Goal: Task Accomplishment & Management: Use online tool/utility

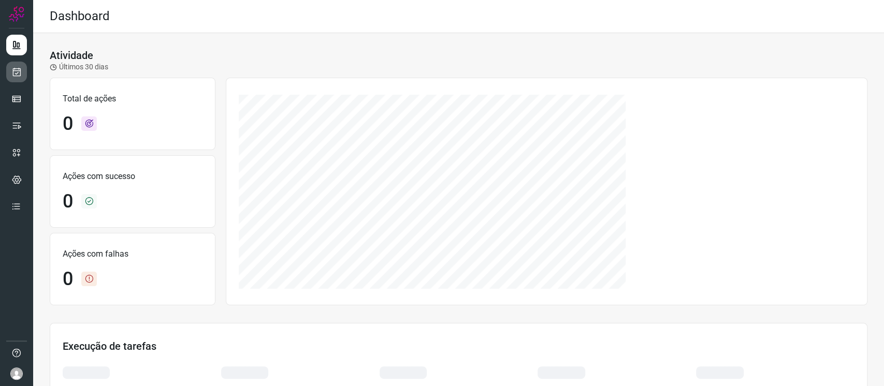
click at [23, 69] on link at bounding box center [16, 72] width 21 height 21
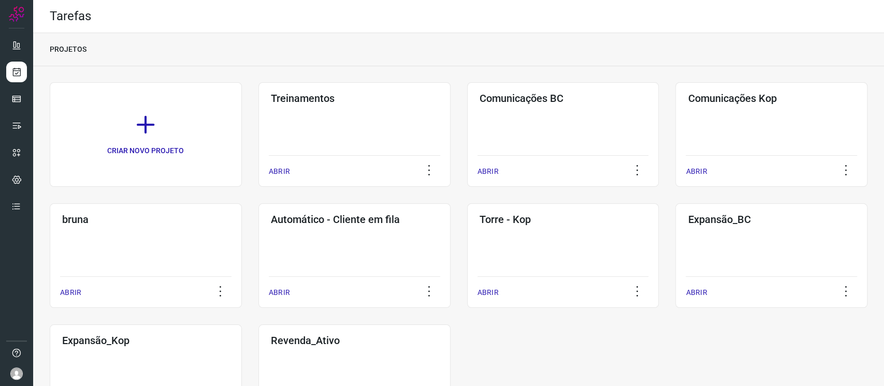
scroll to position [69, 0]
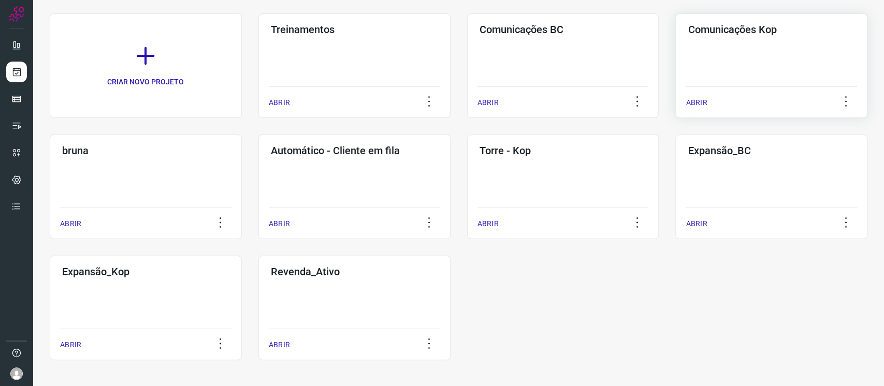
click at [662, 35] on h3 "Comunicações Kop" at bounding box center [771, 29] width 167 height 12
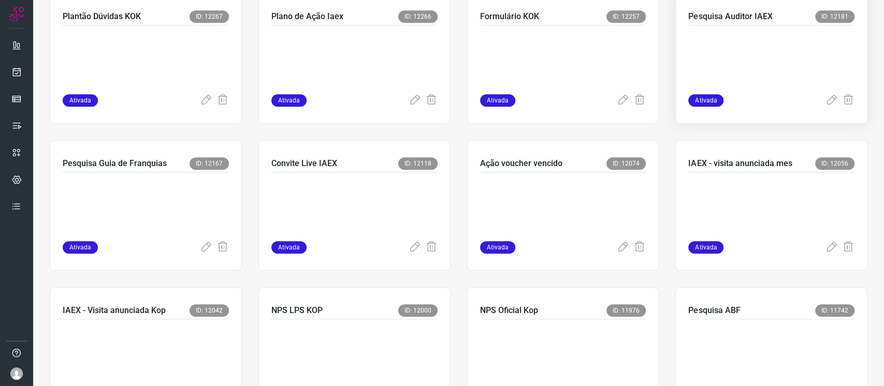
scroll to position [552, 0]
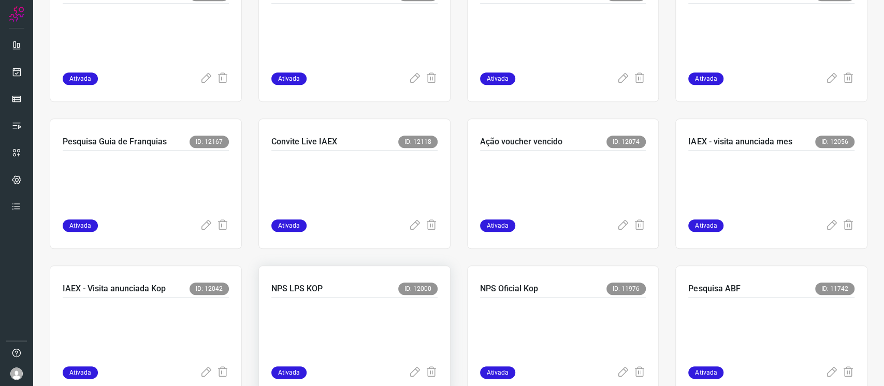
click at [330, 289] on p at bounding box center [348, 330] width 155 height 52
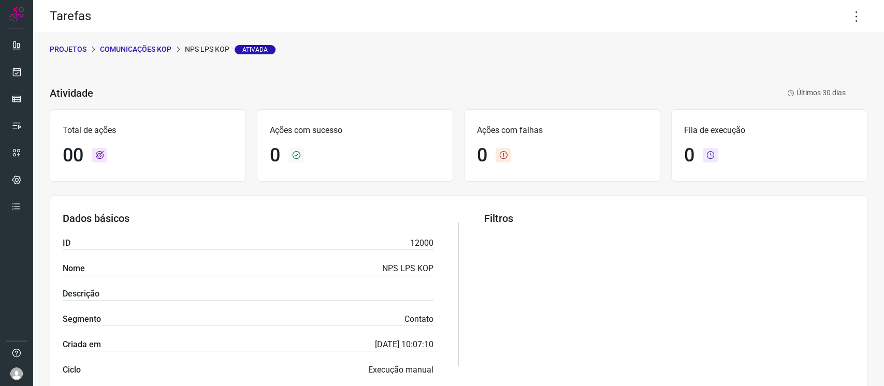
click at [153, 52] on p "Comunicações Kop" at bounding box center [135, 49] width 71 height 11
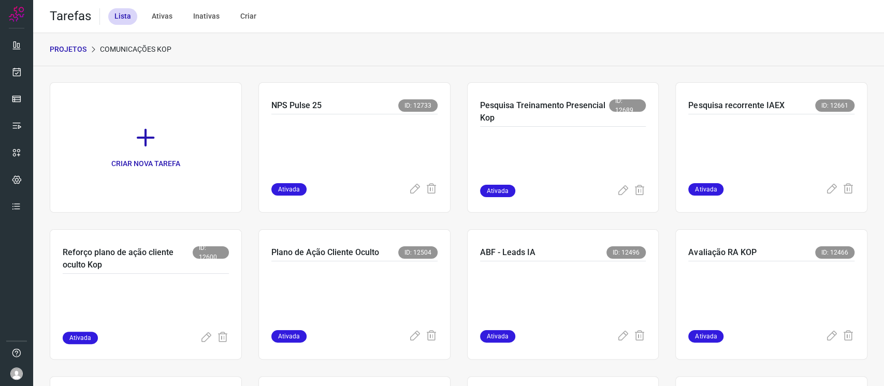
click at [82, 50] on p "PROJETOS" at bounding box center [68, 49] width 37 height 11
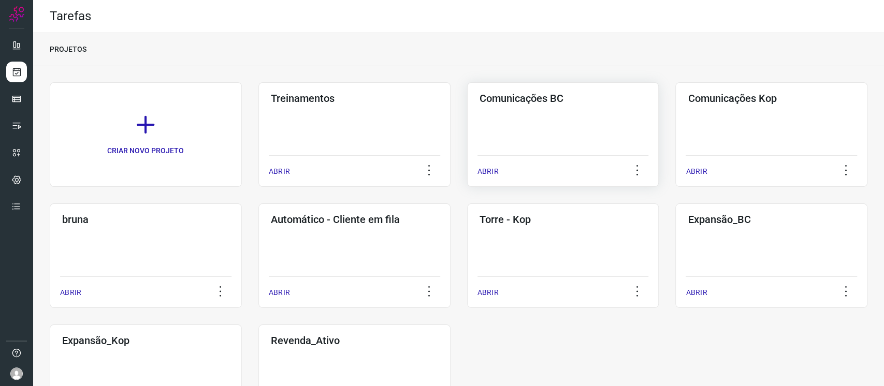
click at [506, 124] on div "Comunicações BC ABRIR" at bounding box center [563, 134] width 192 height 105
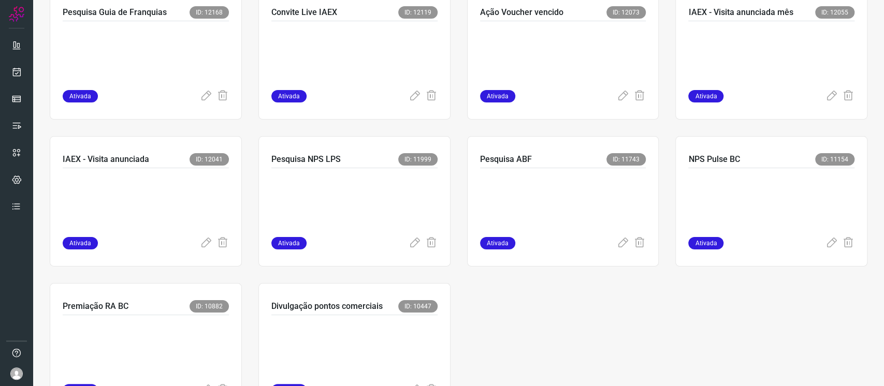
scroll to position [535, 0]
click at [323, 195] on p at bounding box center [348, 200] width 155 height 52
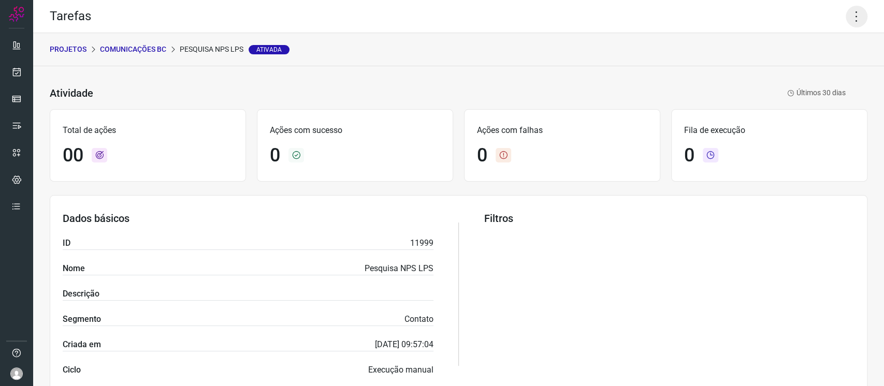
click at [662, 20] on icon at bounding box center [857, 17] width 22 height 22
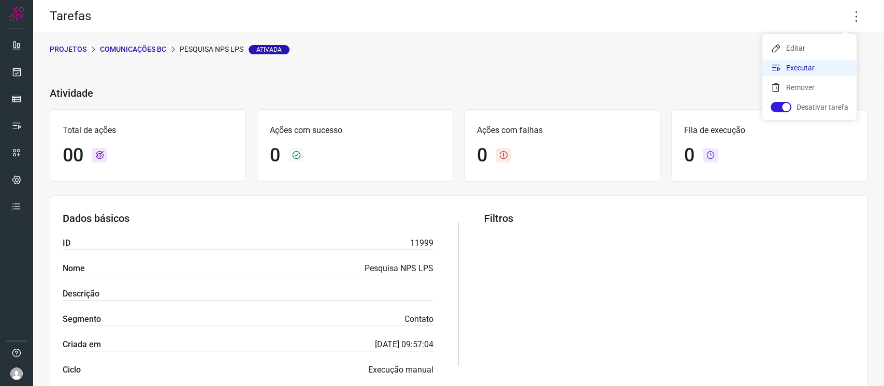
click at [662, 65] on li "Executar" at bounding box center [809, 68] width 94 height 17
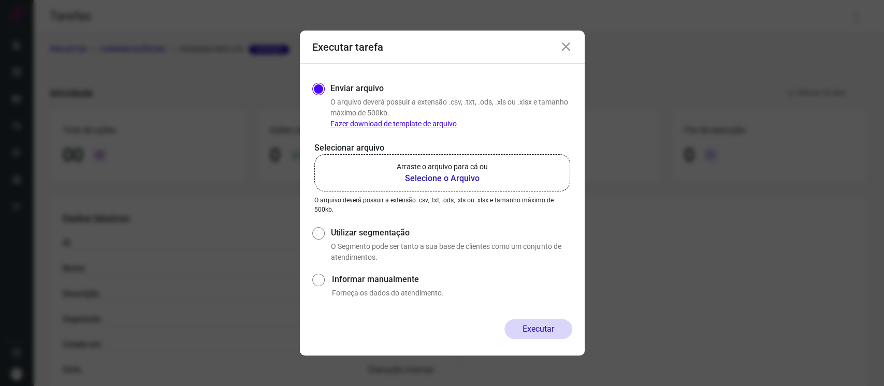
click at [501, 165] on label "Arraste o arquivo para cá ou Selecione o Arquivo" at bounding box center [442, 172] width 256 height 37
click at [0, 0] on input "Arraste o arquivo para cá ou Selecione o Arquivo" at bounding box center [0, 0] width 0 height 0
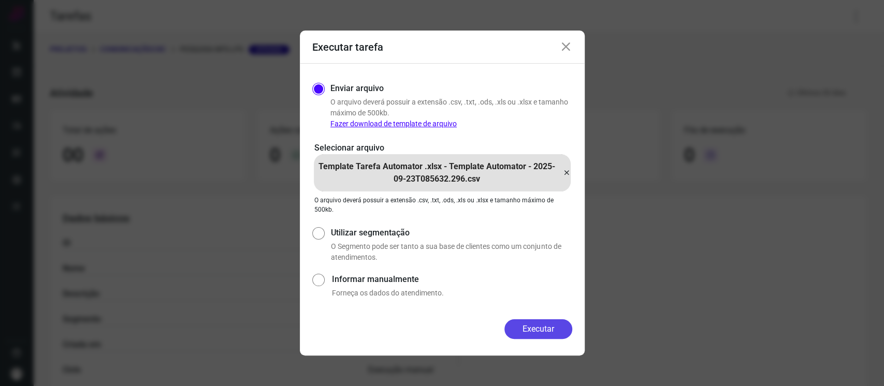
click at [551, 289] on button "Executar" at bounding box center [538, 330] width 68 height 20
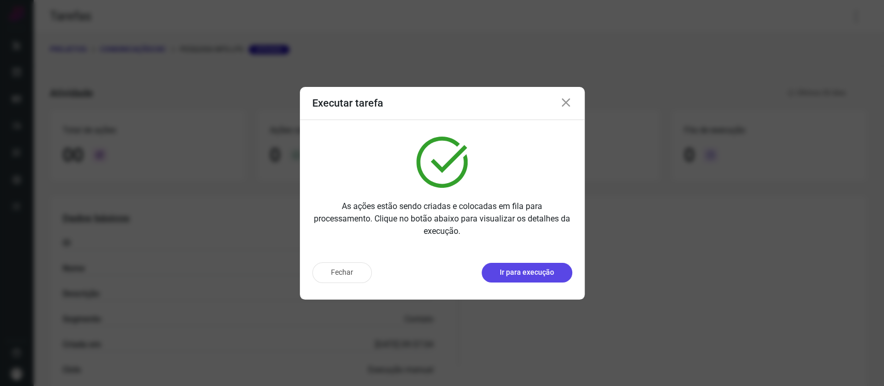
click at [540, 275] on p "Ir para execução" at bounding box center [527, 272] width 54 height 11
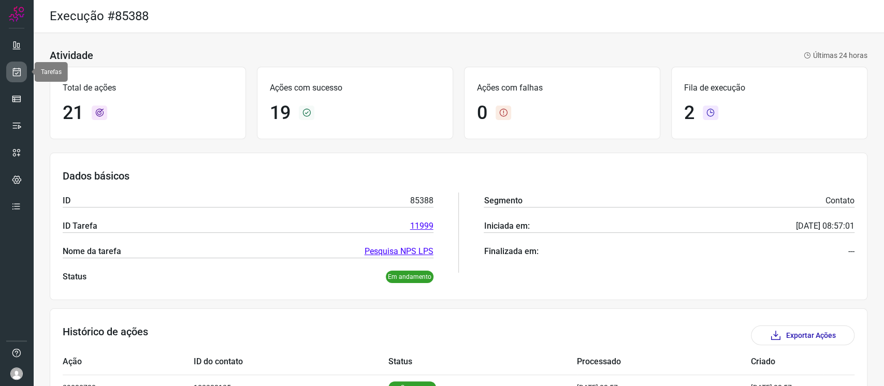
click at [18, 72] on icon at bounding box center [16, 72] width 11 height 10
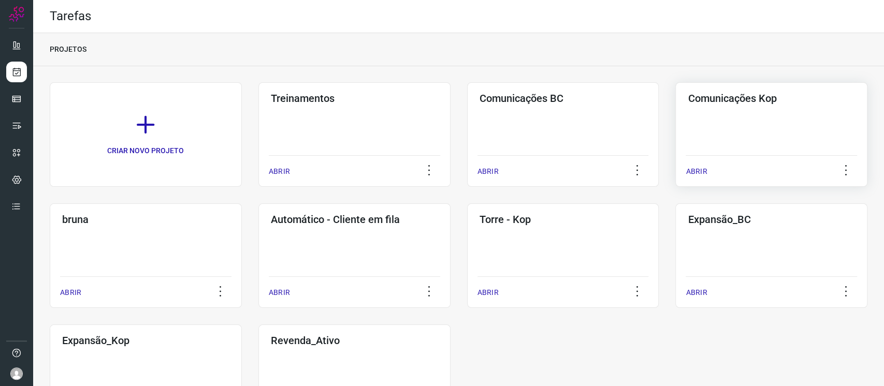
click at [662, 126] on div "Comunicações Kop ABRIR" at bounding box center [771, 134] width 192 height 105
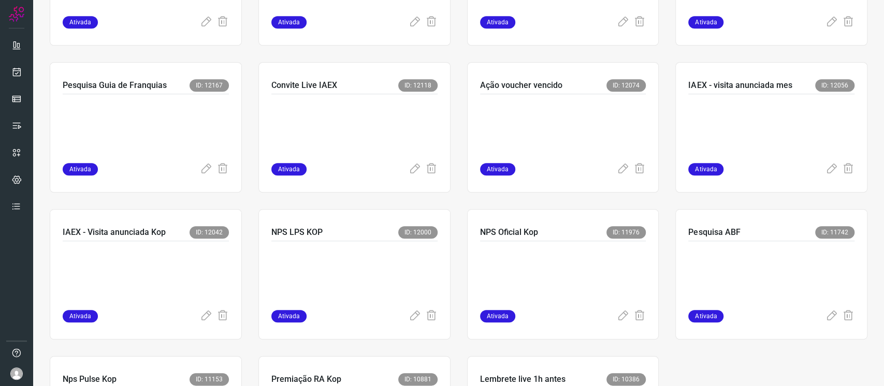
scroll to position [627, 0]
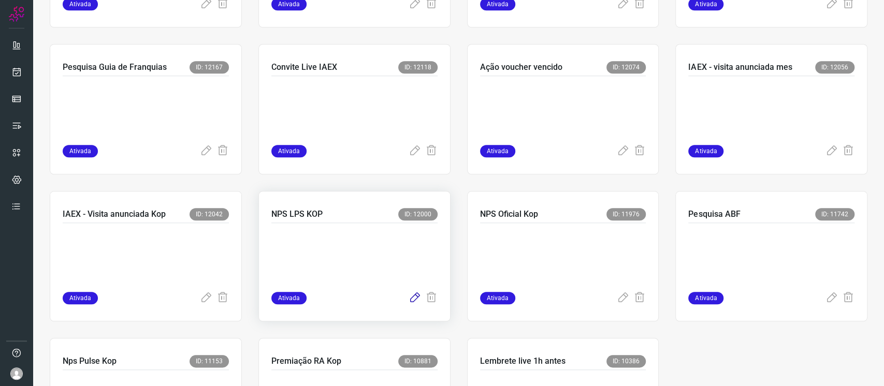
click at [409, 289] on icon at bounding box center [415, 298] width 12 height 12
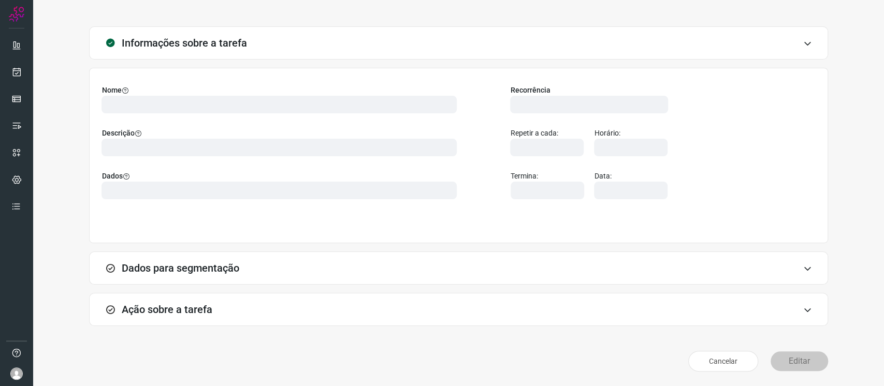
scroll to position [18, 0]
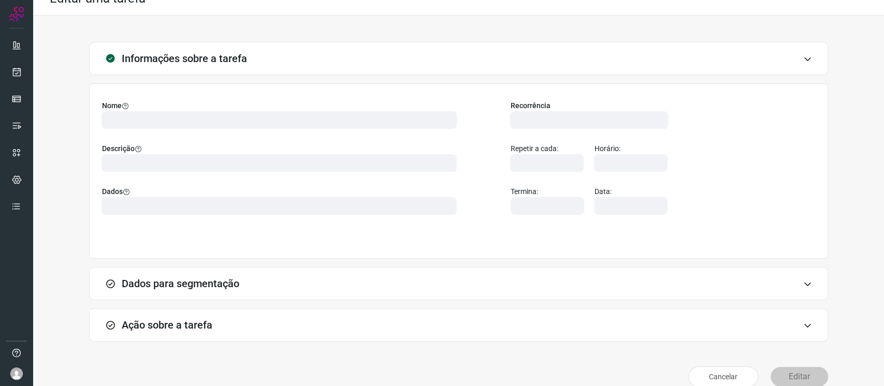
type input "546369"
type input "435106"
type input "2b24b9a7-b27b-4edf-9c43-4ee2787be8bc"
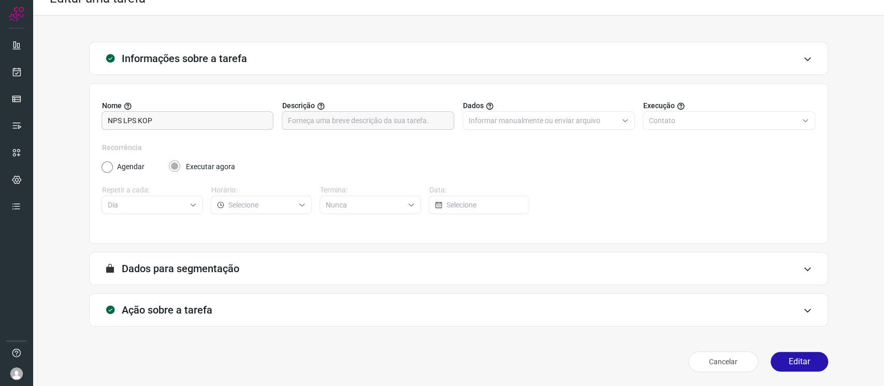
type input "Disparo comunicações - Kop"
type input "Pesquisa NPS Lps - KOP"
click at [419, 289] on div "Ação sobre a tarefa" at bounding box center [458, 310] width 739 height 33
type input "CX Pesquisas e campanhas - [GEOGRAPHIC_DATA]"
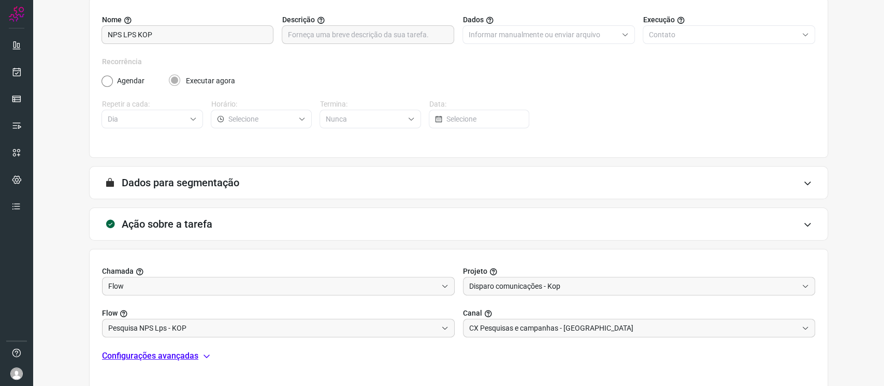
scroll to position [182, 0]
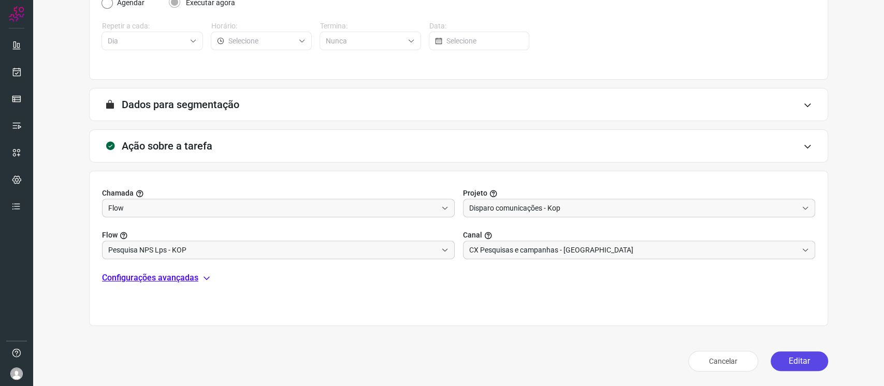
click at [662, 289] on button "Editar" at bounding box center [799, 362] width 57 height 20
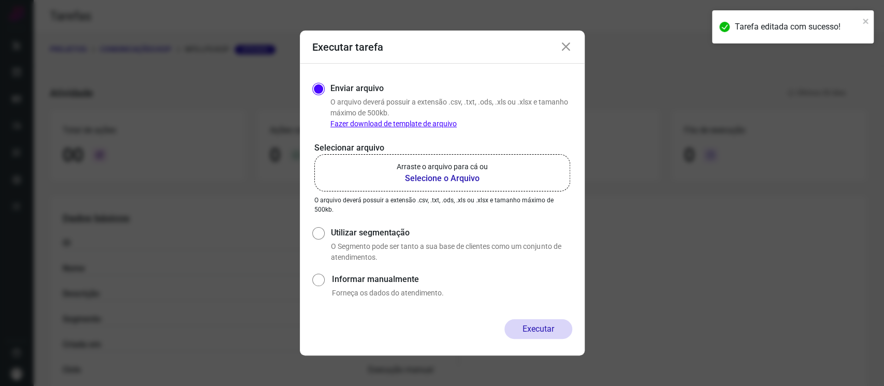
click at [454, 182] on b "Selecione o Arquivo" at bounding box center [442, 178] width 91 height 12
click at [0, 0] on input "Arraste o arquivo para cá ou Selecione o Arquivo" at bounding box center [0, 0] width 0 height 0
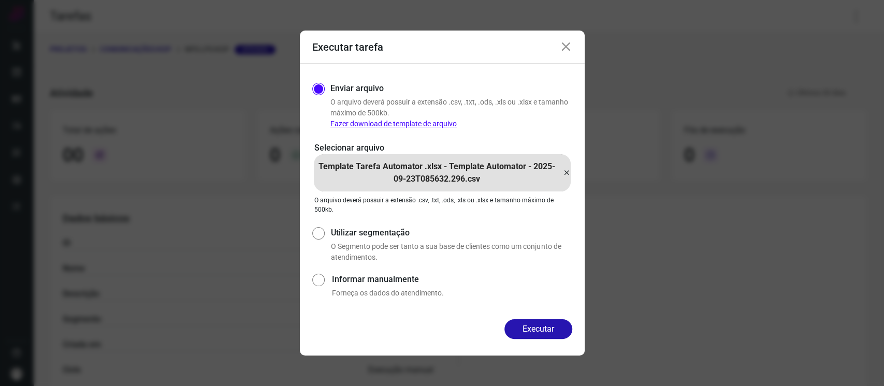
click at [565, 45] on icon at bounding box center [566, 47] width 12 height 12
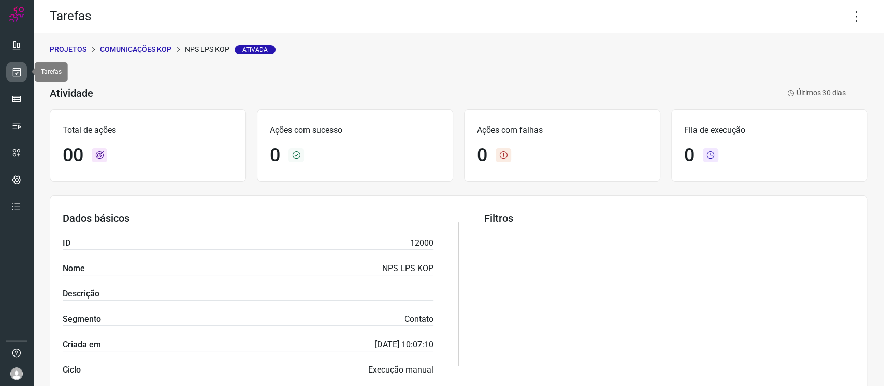
click at [21, 78] on link at bounding box center [16, 72] width 21 height 21
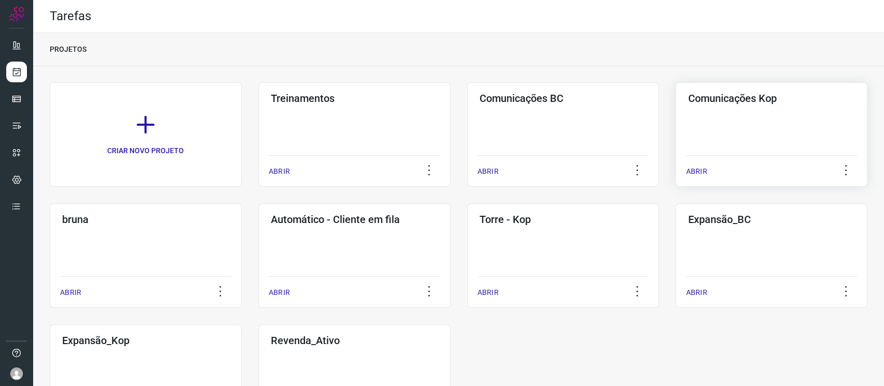
click at [662, 143] on div "Comunicações Kop ABRIR" at bounding box center [771, 134] width 192 height 105
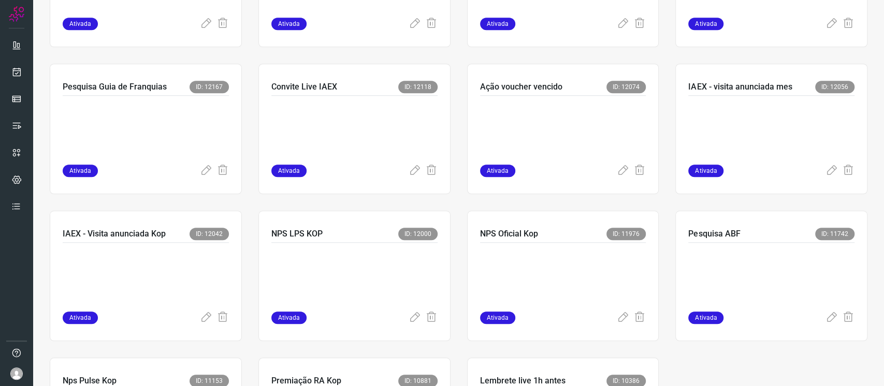
scroll to position [607, 0]
click at [390, 263] on p at bounding box center [348, 275] width 155 height 52
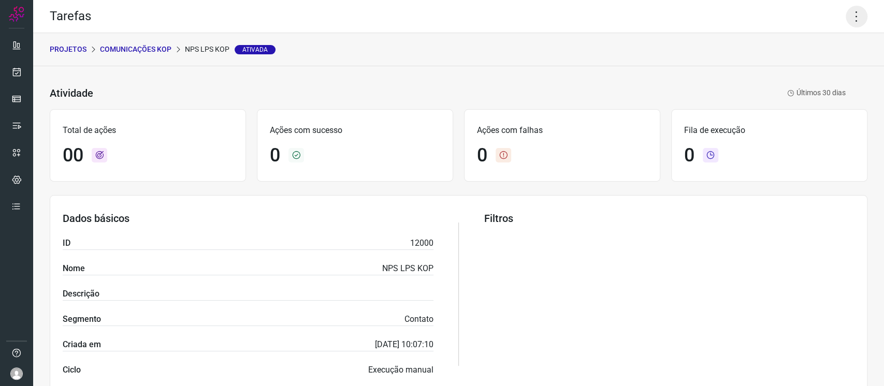
click at [662, 17] on icon at bounding box center [857, 17] width 22 height 22
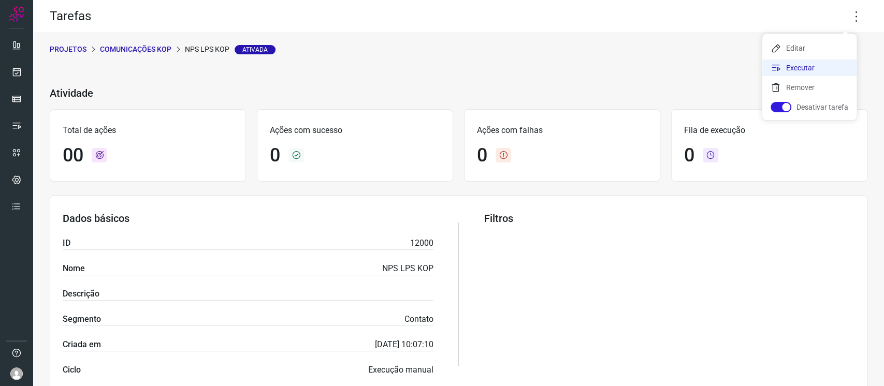
click at [662, 64] on li "Executar" at bounding box center [809, 68] width 94 height 17
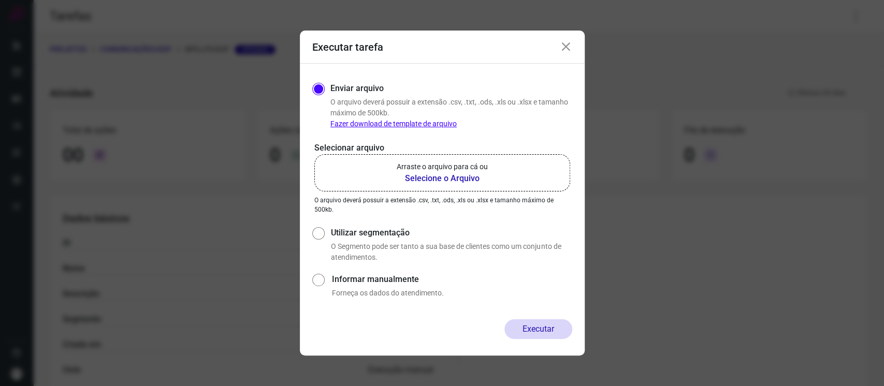
click at [491, 167] on label "Arraste o arquivo para cá ou Selecione o Arquivo" at bounding box center [442, 172] width 256 height 37
click at [0, 0] on input "Arraste o arquivo para cá ou Selecione o Arquivo" at bounding box center [0, 0] width 0 height 0
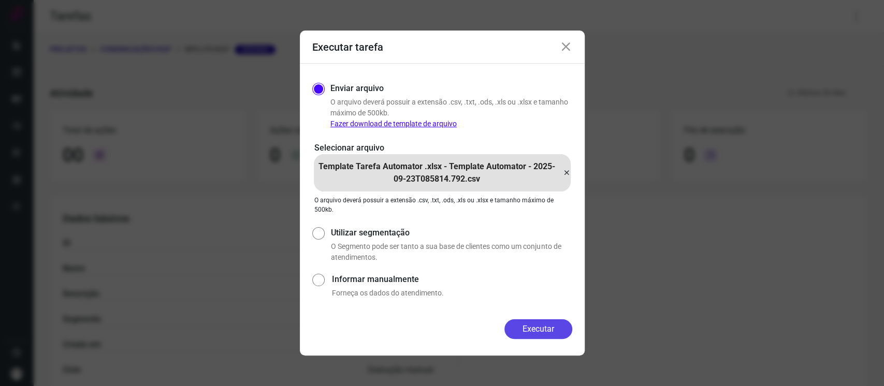
click at [527, 289] on button "Executar" at bounding box center [538, 330] width 68 height 20
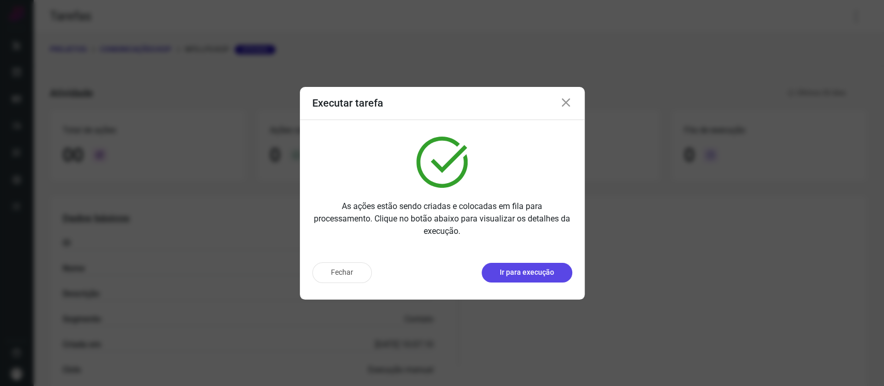
click at [545, 269] on p "Ir para execução" at bounding box center [527, 272] width 54 height 11
